Goal: Browse casually: Explore the website without a specific task or goal

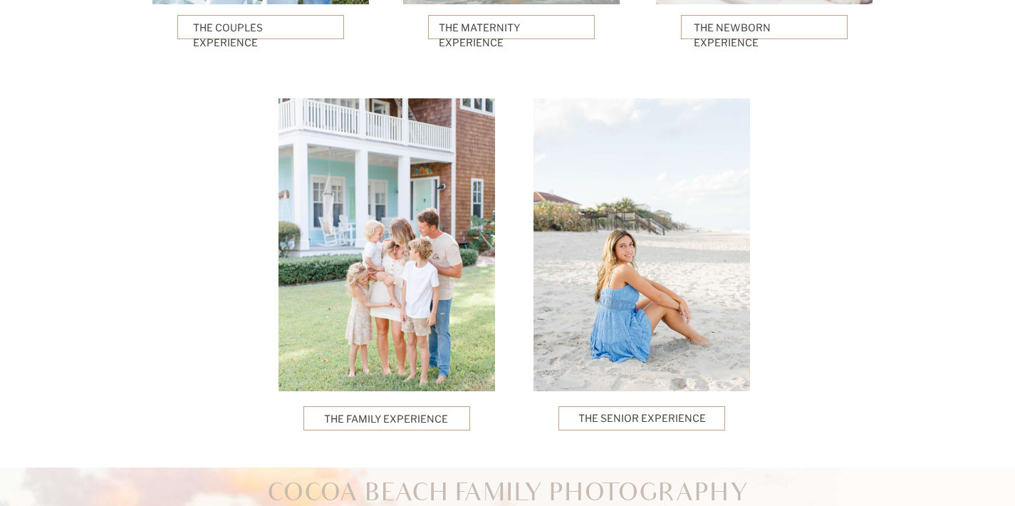
scroll to position [3643, 0]
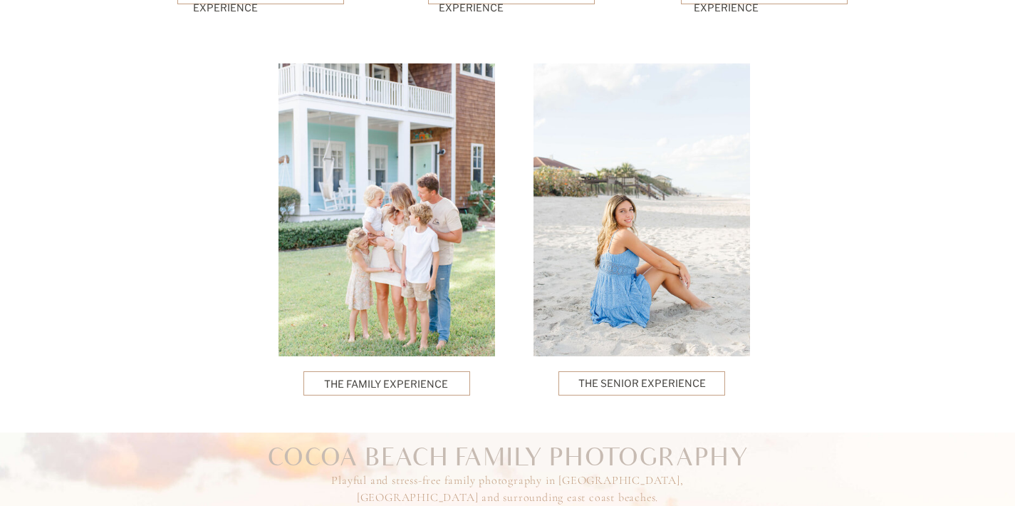
click at [427, 383] on p "The Family Experience" at bounding box center [386, 382] width 125 height 13
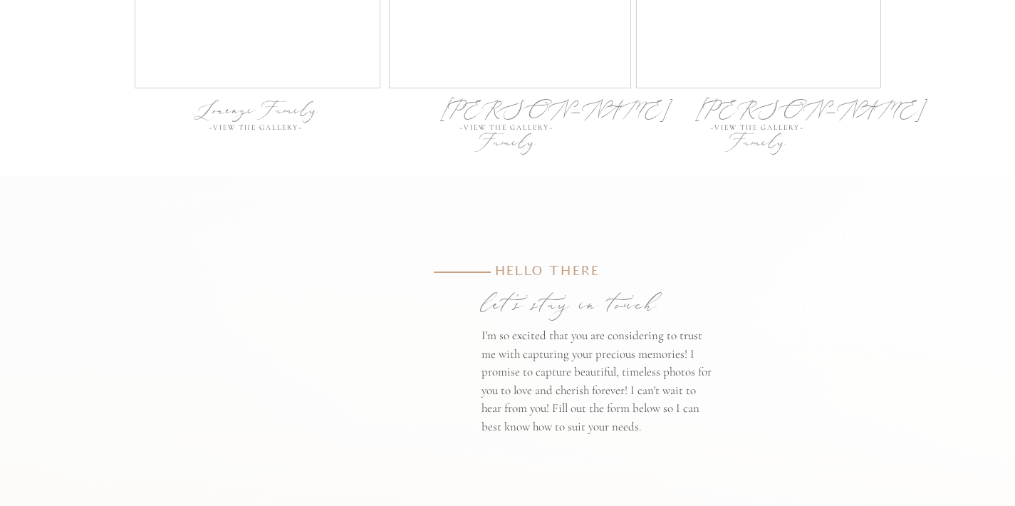
scroll to position [4885, 0]
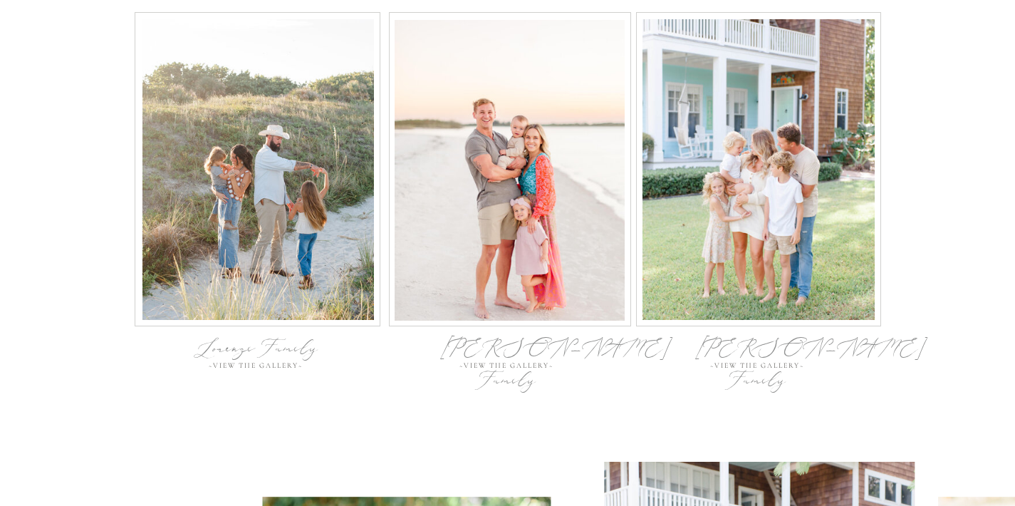
scroll to position [4652, 0]
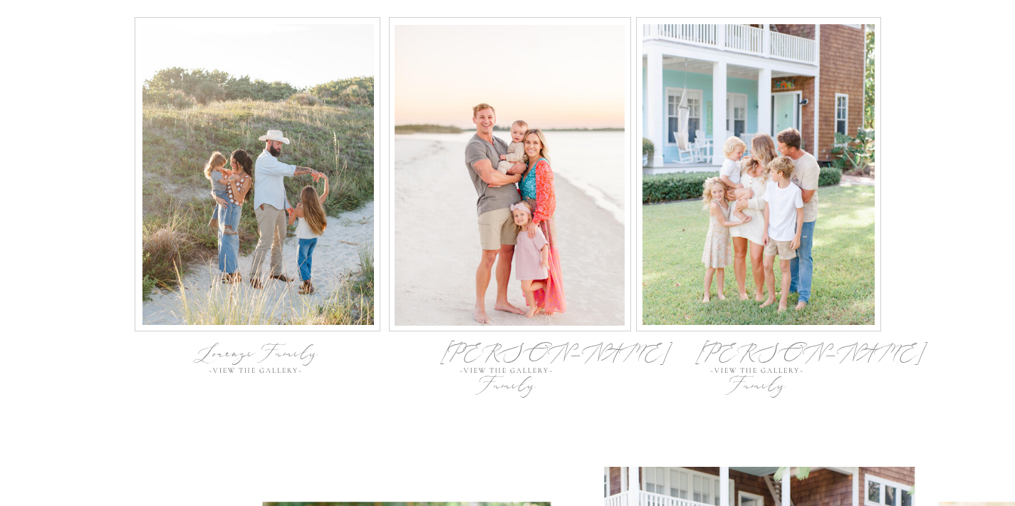
click at [794, 347] on div "[PERSON_NAME] Family" at bounding box center [758, 351] width 127 height 29
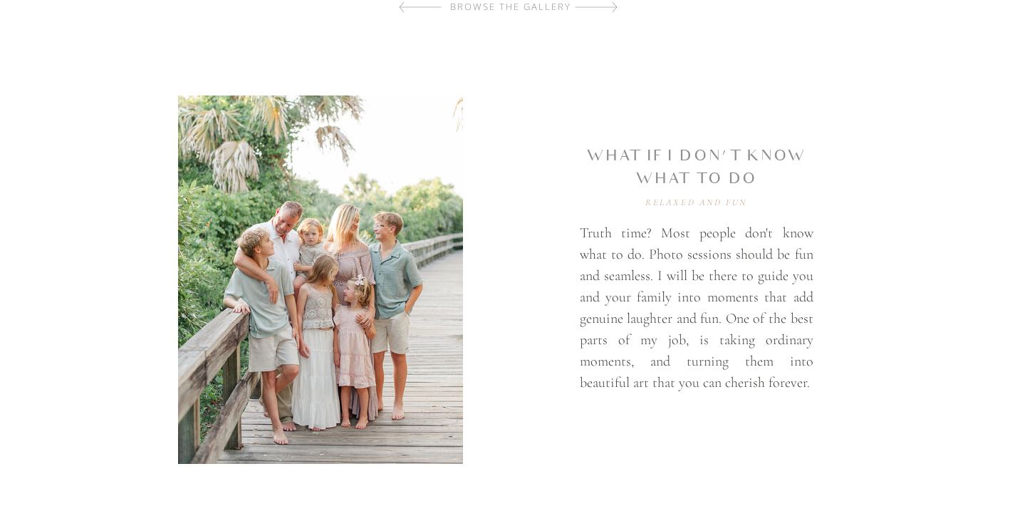
scroll to position [970, 0]
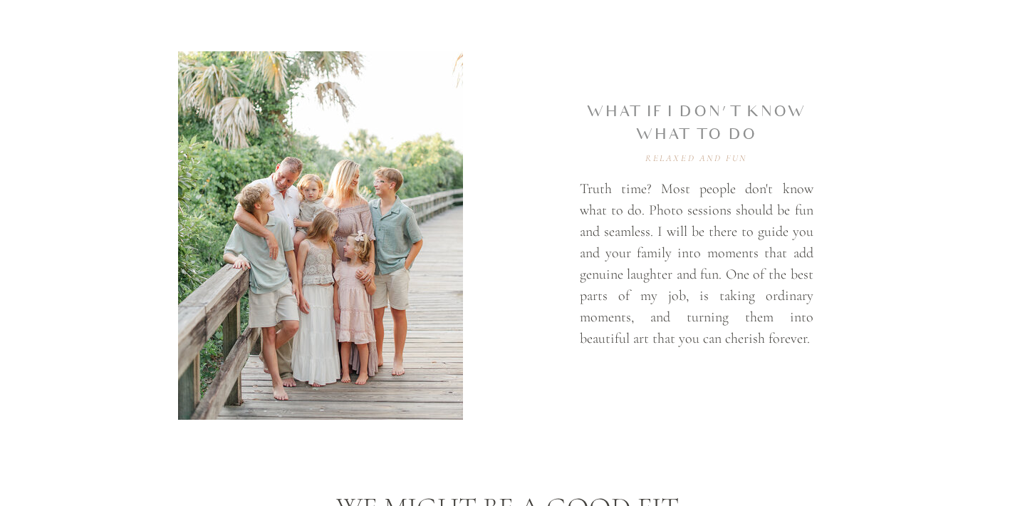
click at [326, 229] on div at bounding box center [320, 235] width 285 height 368
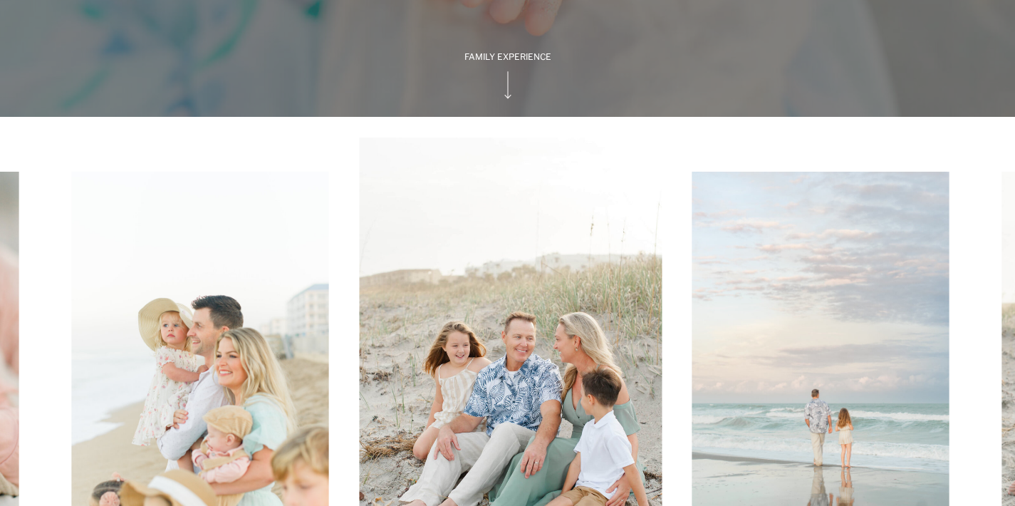
scroll to position [241, 0]
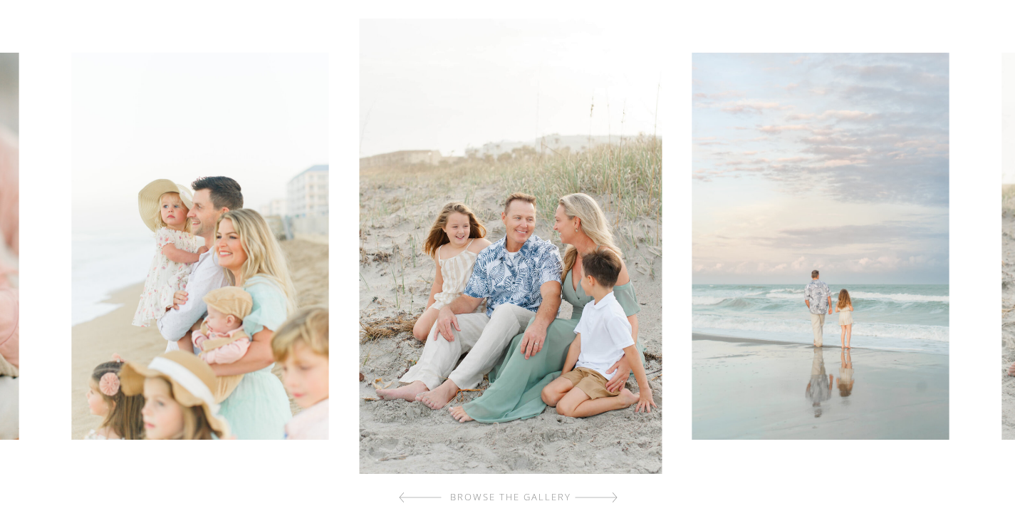
scroll to position [439, 0]
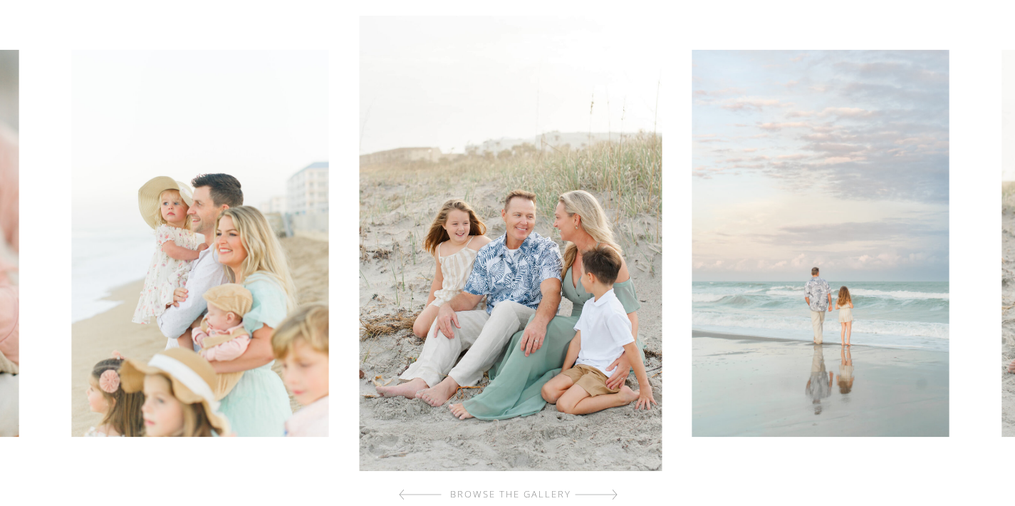
click at [677, 209] on div at bounding box center [870, 243] width 1022 height 455
click at [852, 179] on img at bounding box center [819, 243] width 257 height 387
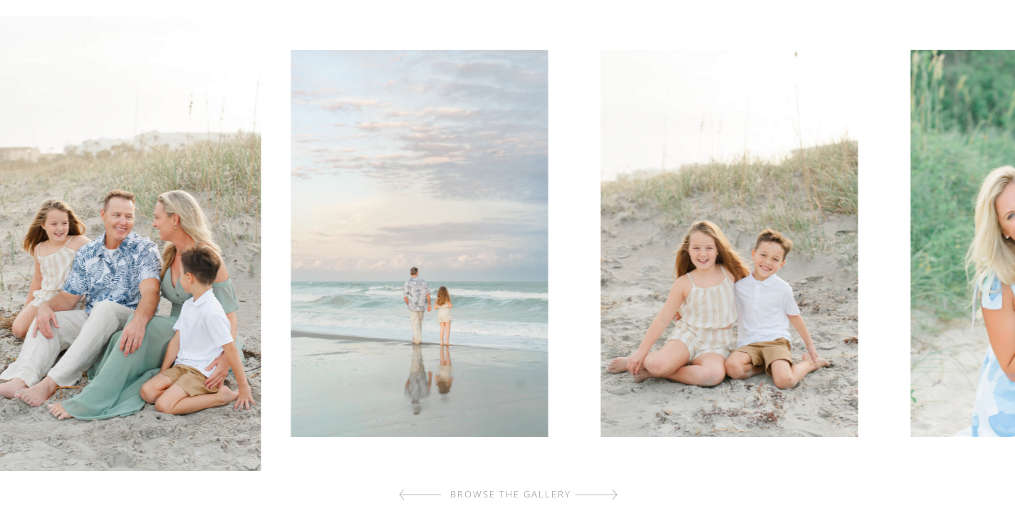
click at [600, 402] on img at bounding box center [728, 243] width 257 height 387
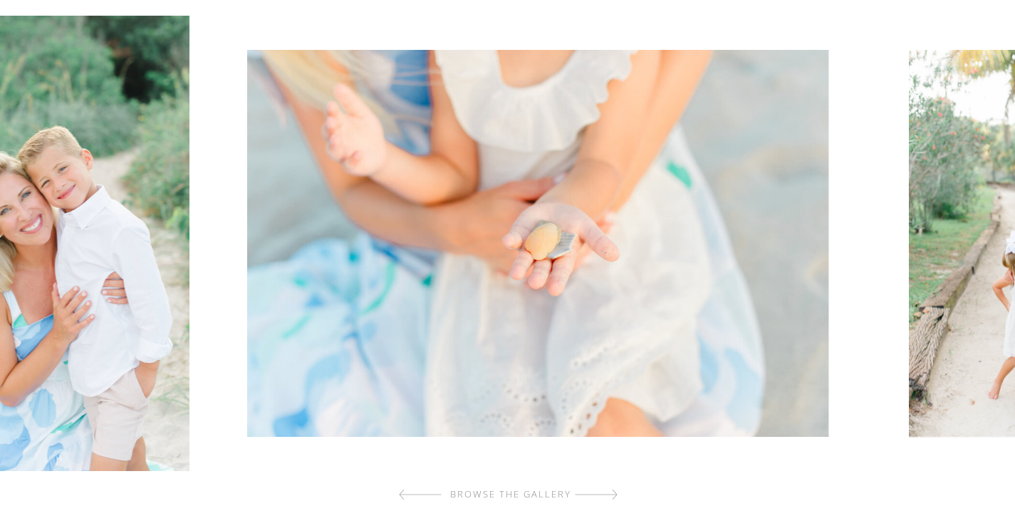
click at [169, 466] on img at bounding box center [37, 243] width 303 height 455
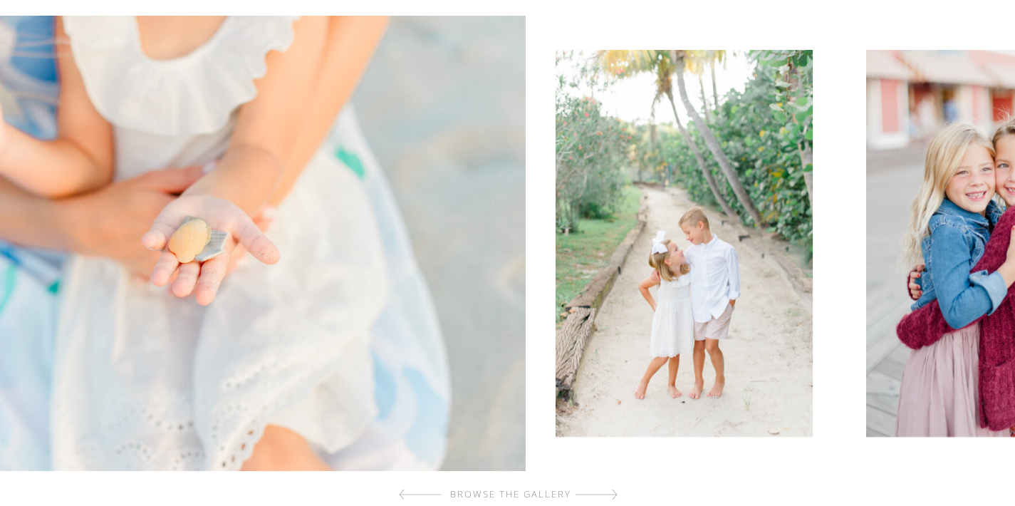
click at [214, 362] on img at bounding box center [185, 243] width 684 height 455
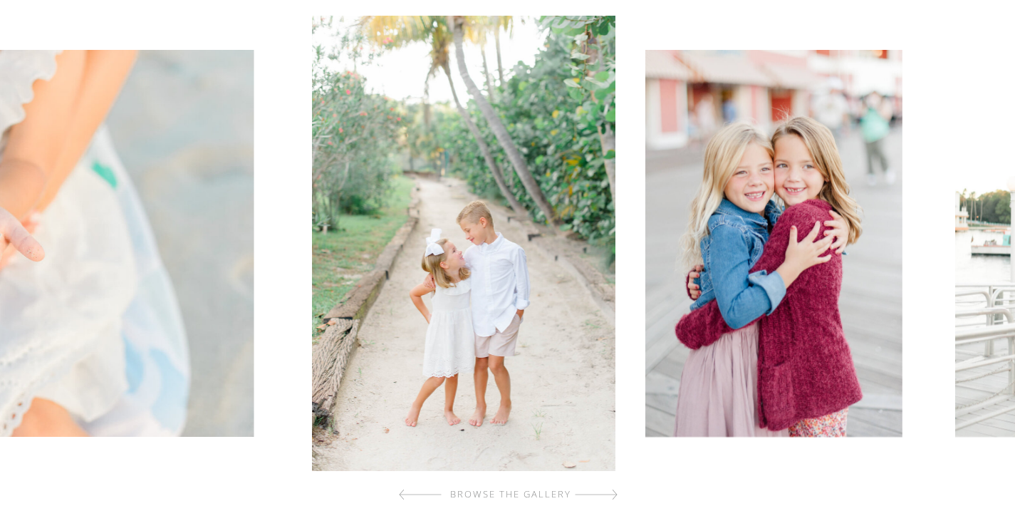
click at [312, 326] on img at bounding box center [463, 243] width 303 height 455
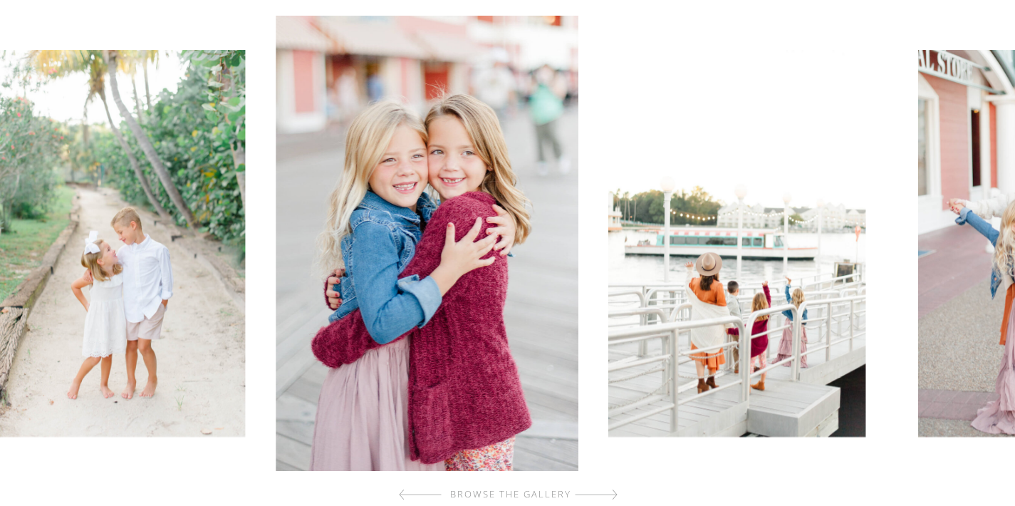
click at [276, 371] on img at bounding box center [427, 243] width 303 height 455
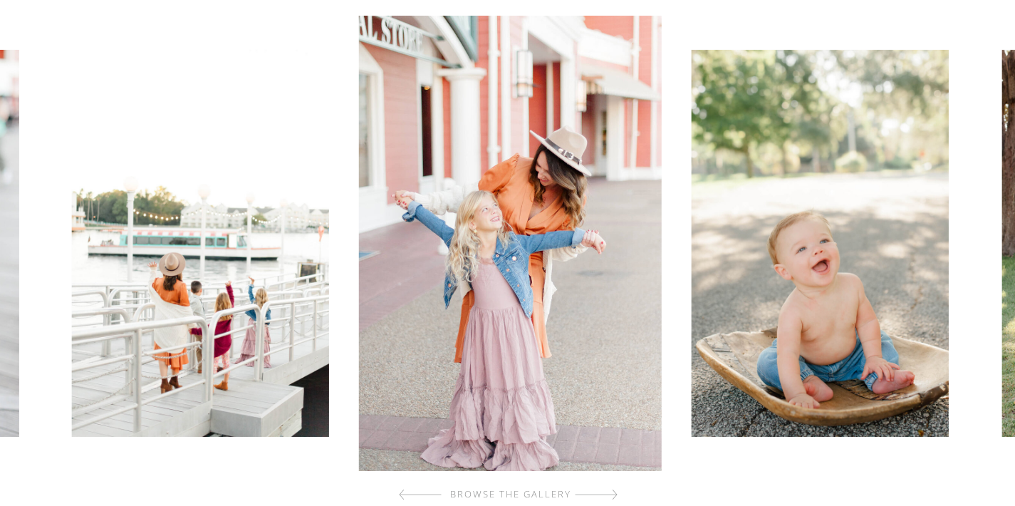
click at [612, 491] on div at bounding box center [596, 494] width 43 height 28
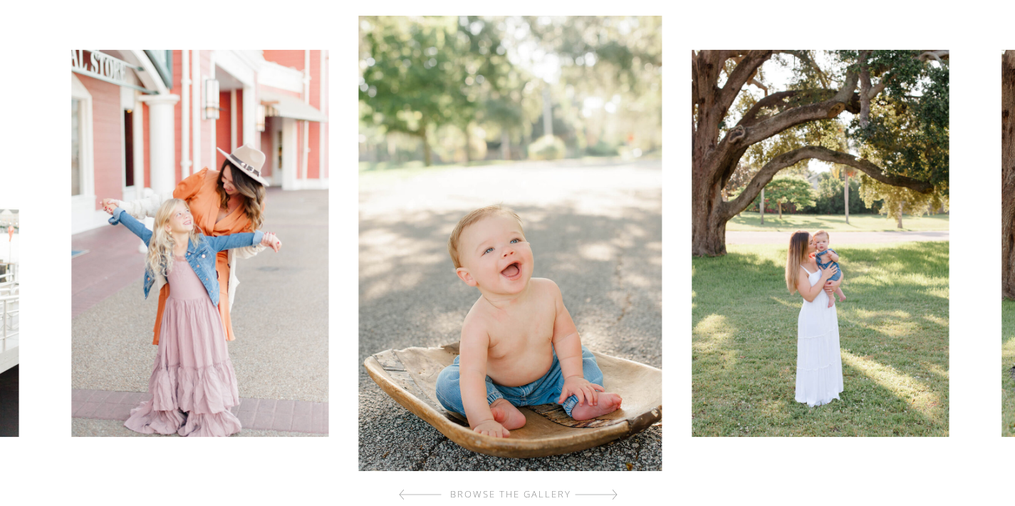
click at [612, 491] on div at bounding box center [596, 494] width 43 height 28
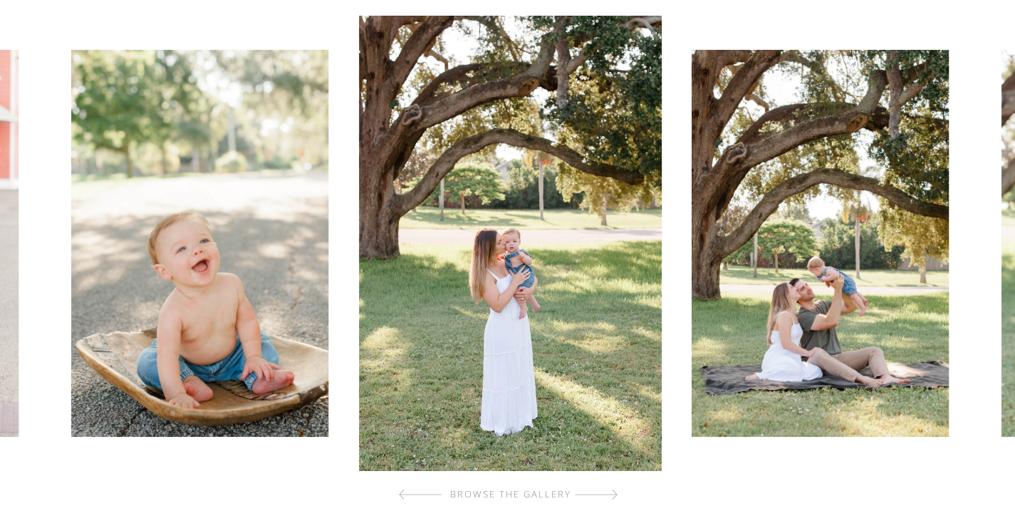
click at [612, 491] on div at bounding box center [596, 494] width 43 height 28
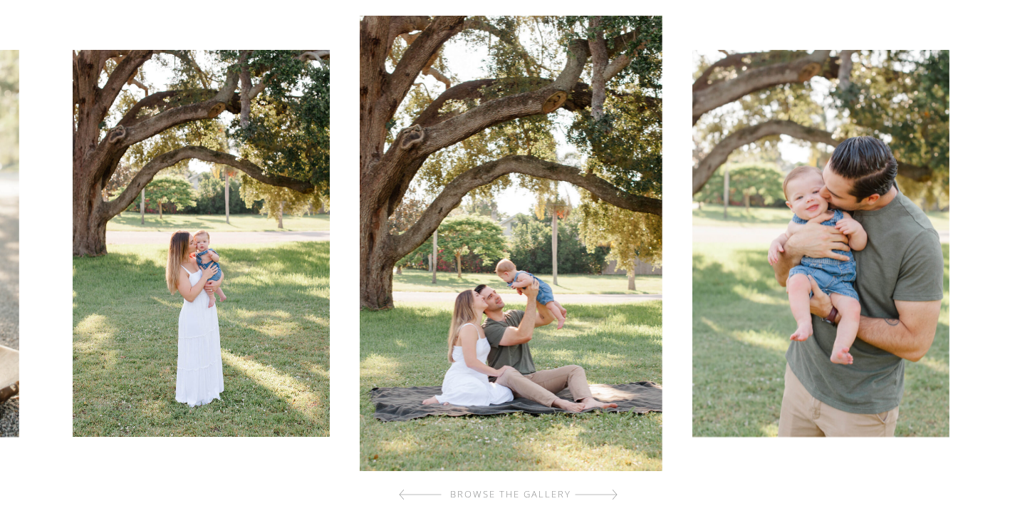
click at [612, 491] on div at bounding box center [596, 494] width 43 height 28
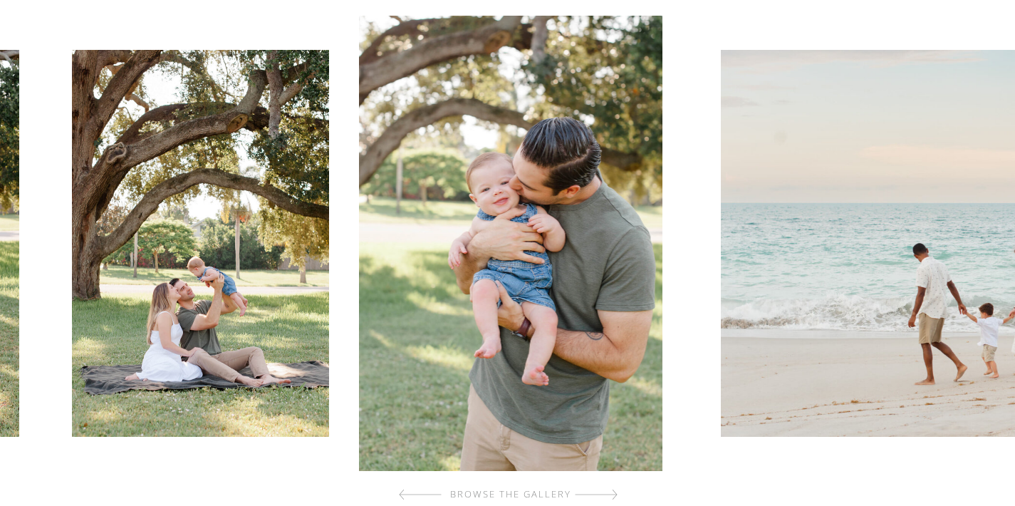
click at [612, 491] on div at bounding box center [596, 494] width 43 height 28
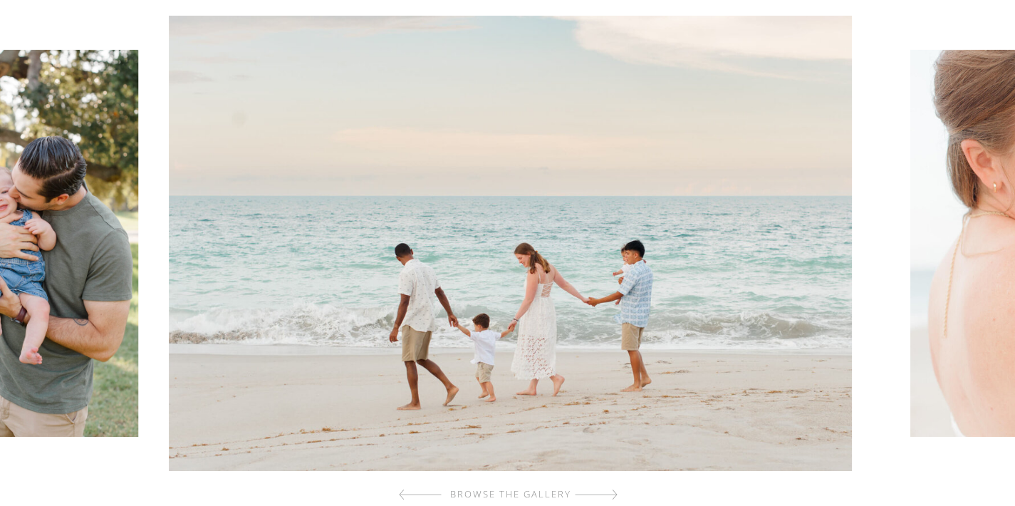
click at [612, 491] on div at bounding box center [596, 494] width 43 height 28
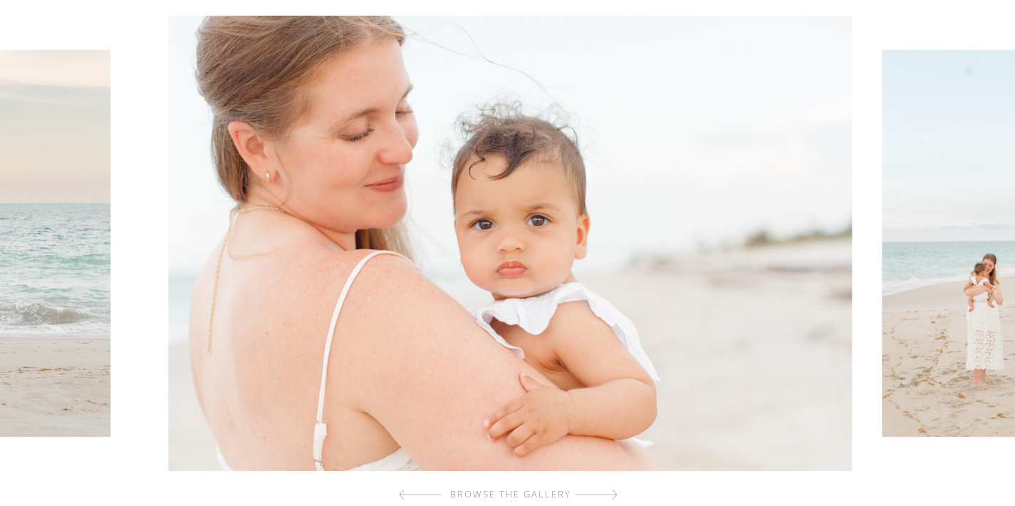
click at [612, 491] on div at bounding box center [596, 494] width 43 height 28
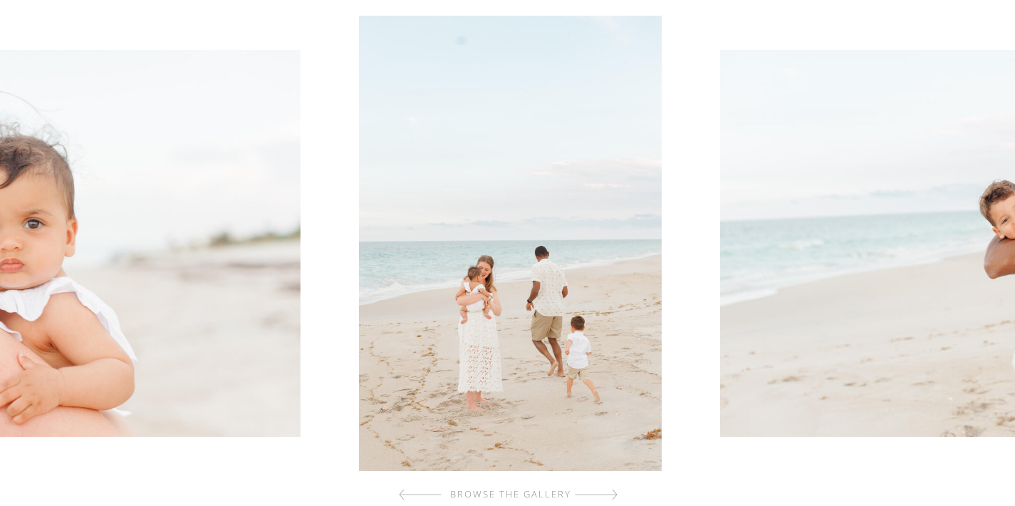
click at [612, 491] on div at bounding box center [596, 494] width 43 height 28
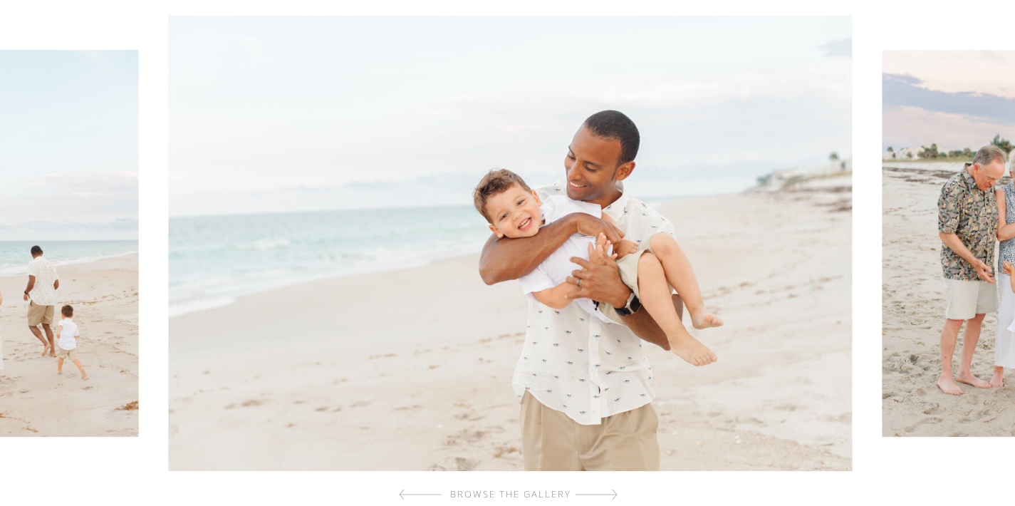
click at [612, 491] on div at bounding box center [596, 494] width 43 height 28
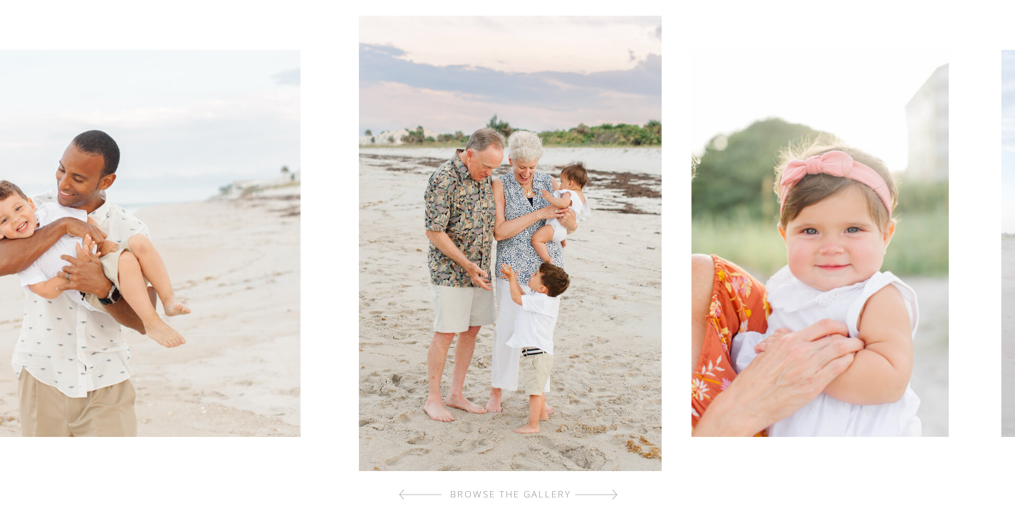
click at [612, 491] on div at bounding box center [596, 494] width 43 height 28
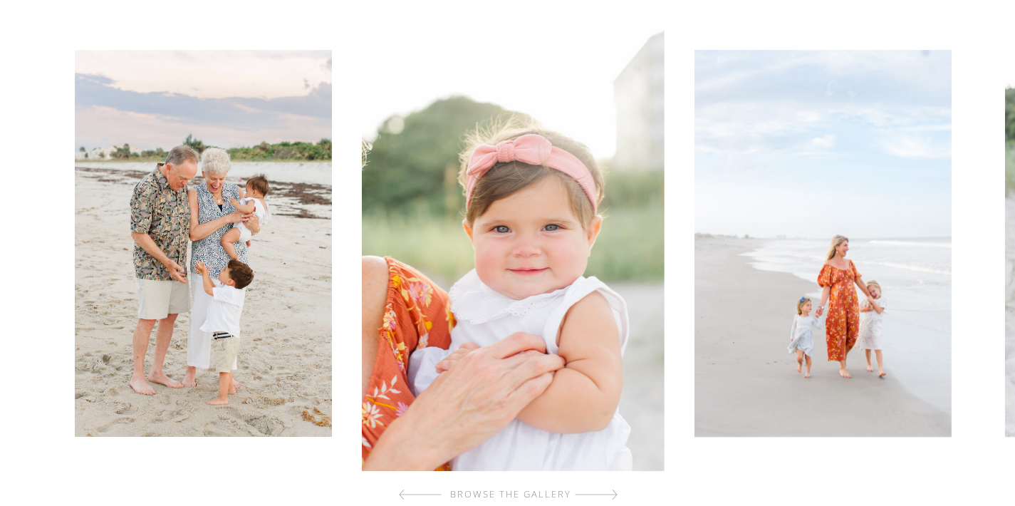
click at [612, 491] on div at bounding box center [596, 494] width 43 height 28
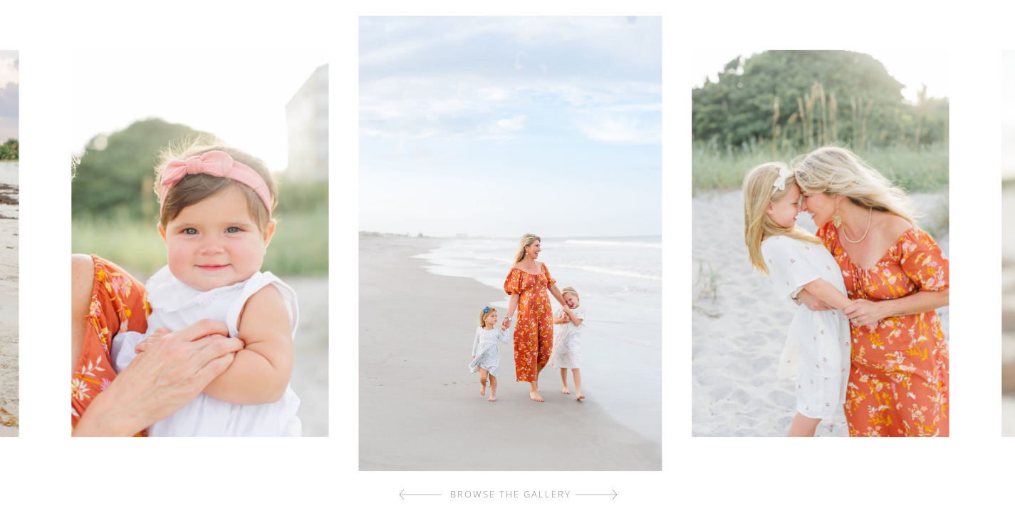
click at [612, 491] on div at bounding box center [596, 494] width 43 height 28
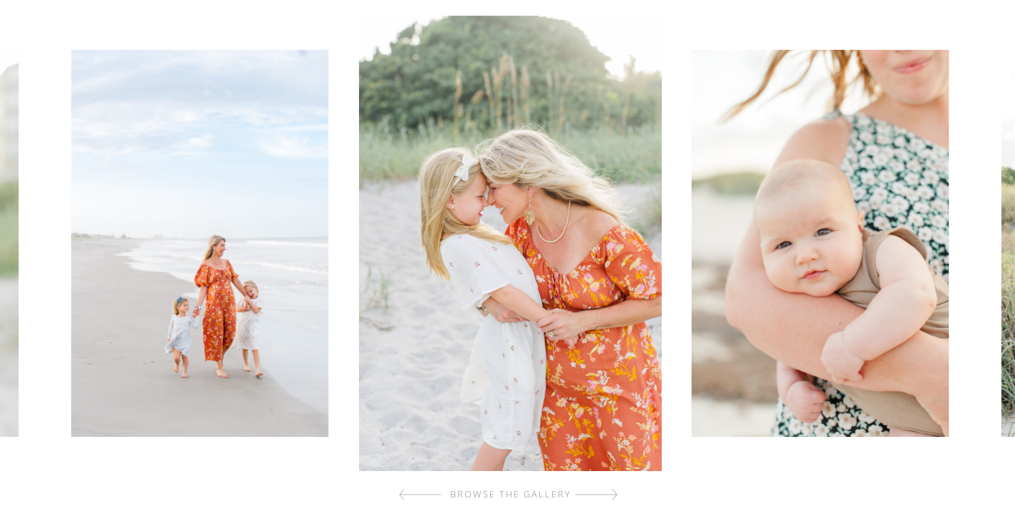
click at [612, 491] on div at bounding box center [596, 494] width 43 height 28
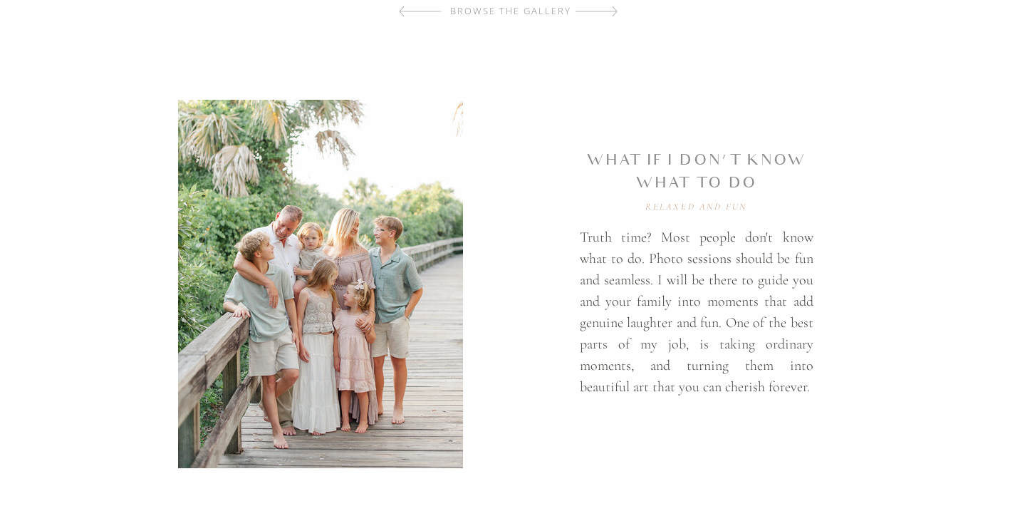
scroll to position [864, 0]
